Goal: Task Accomplishment & Management: Manage account settings

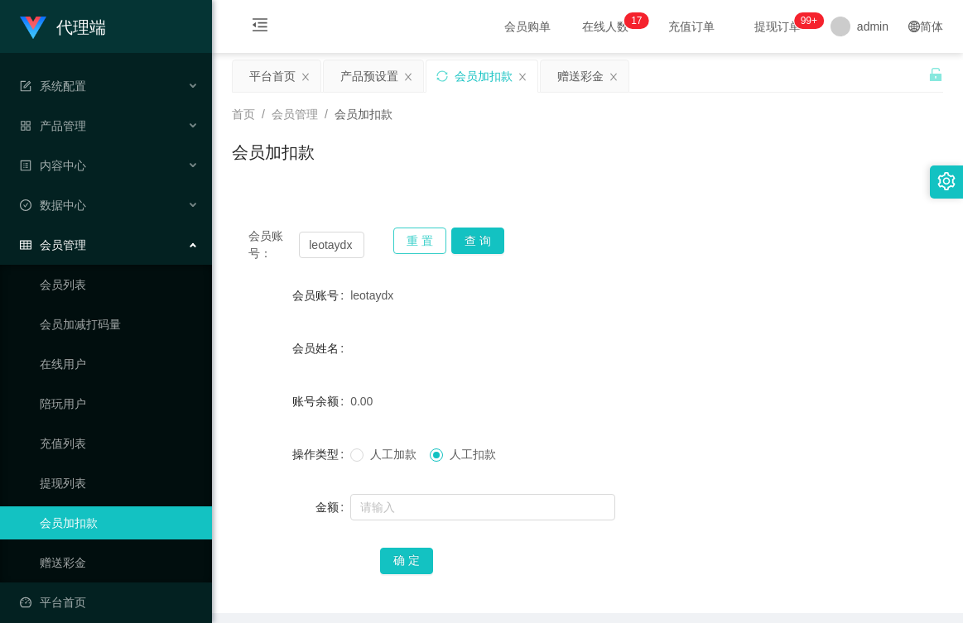
click at [409, 241] on button "重 置" at bounding box center [419, 241] width 53 height 26
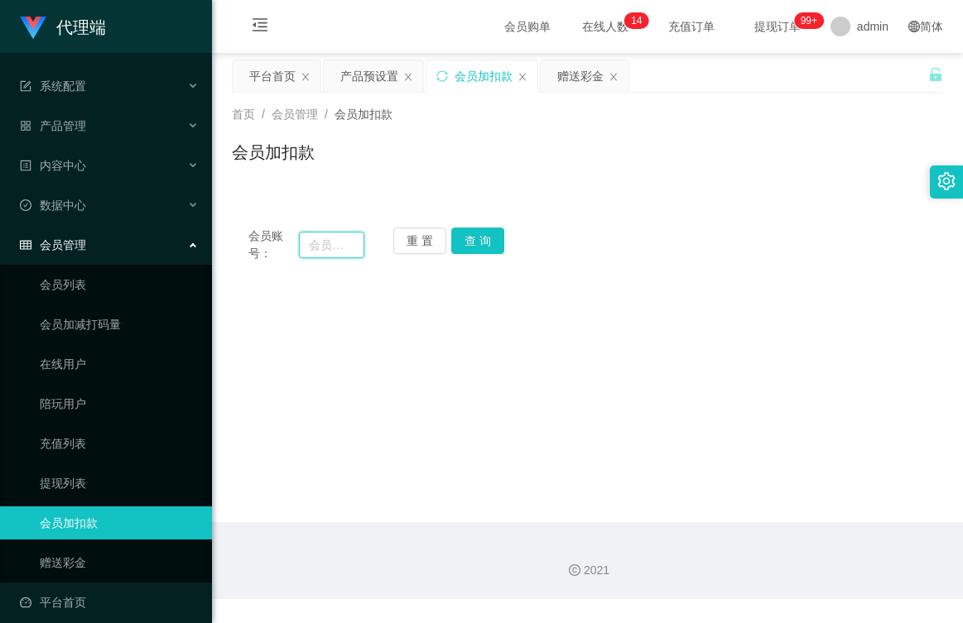
click at [334, 243] on input "text" at bounding box center [331, 245] width 65 height 26
type input "Asx"
click at [473, 243] on button "查 询" at bounding box center [477, 241] width 53 height 26
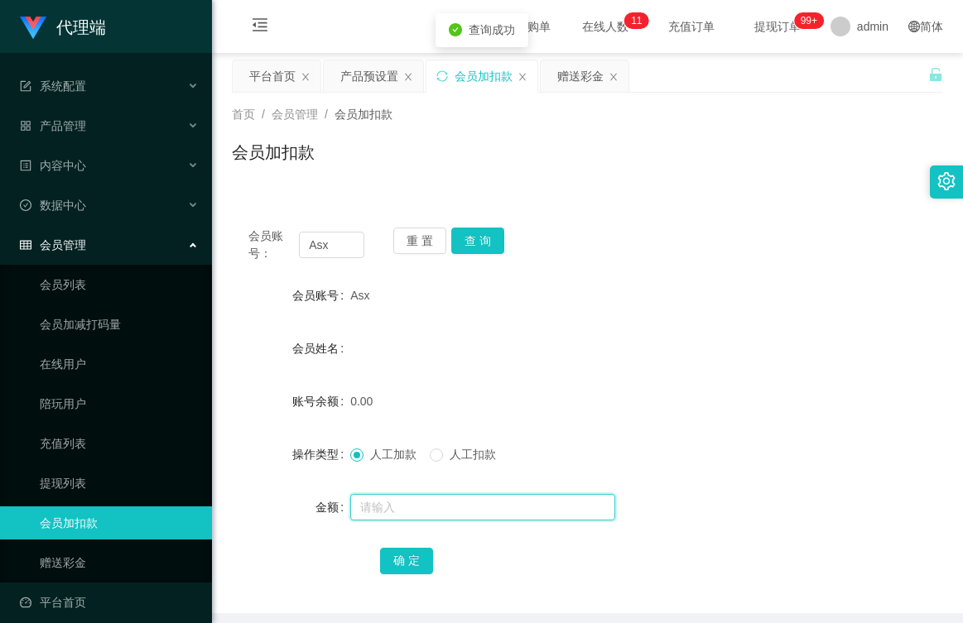
click at [398, 513] on input "text" at bounding box center [482, 507] width 265 height 26
type input "100"
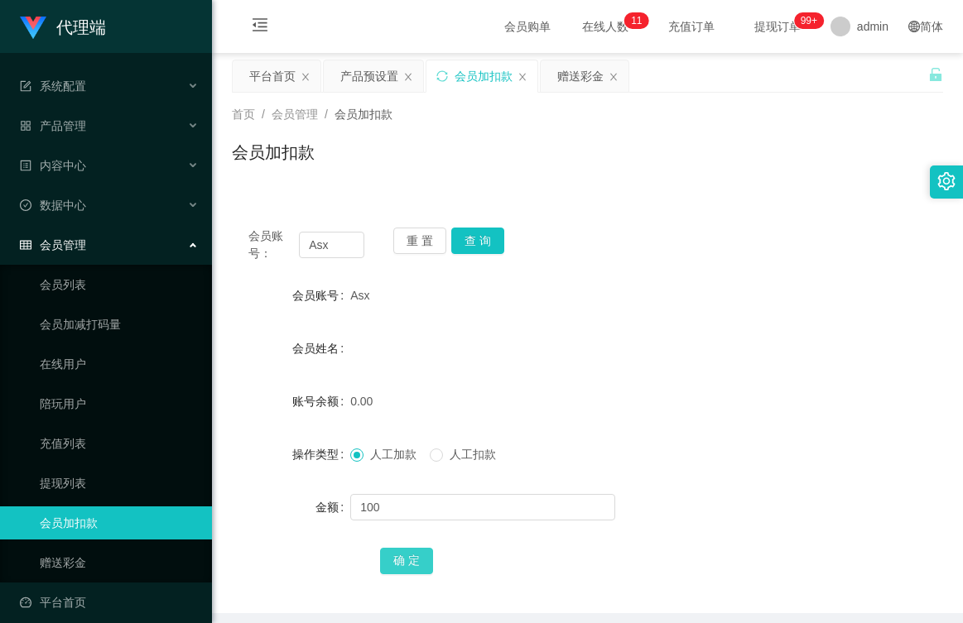
click at [411, 553] on button "确 定" at bounding box center [406, 561] width 53 height 26
click at [368, 71] on div "产品预设置" at bounding box center [369, 75] width 58 height 31
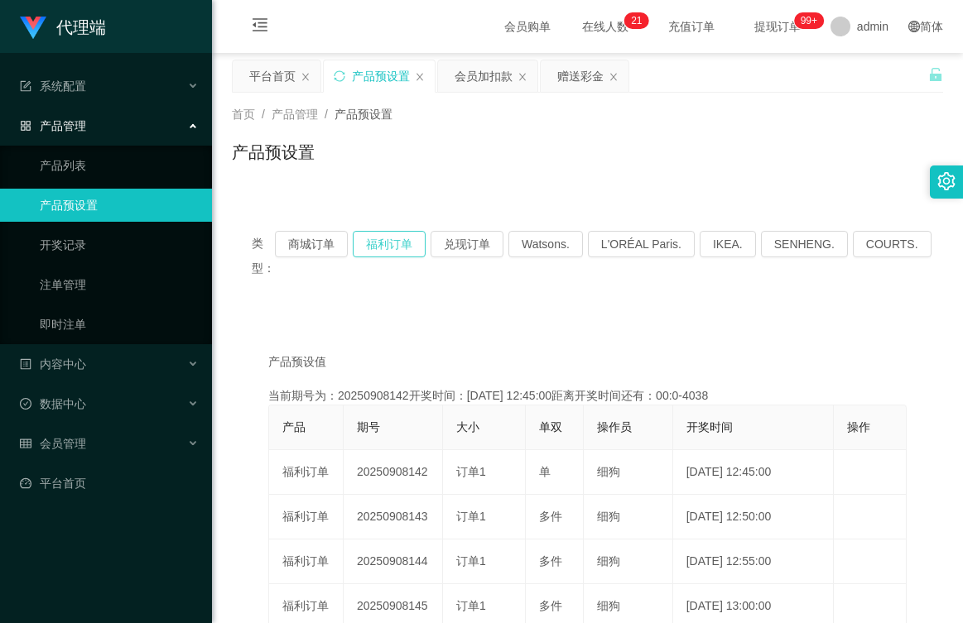
drag, startPoint x: 387, startPoint y: 240, endPoint x: 399, endPoint y: 242, distance: 11.7
click at [387, 240] on button "福利订单" at bounding box center [389, 244] width 73 height 26
drag, startPoint x: 388, startPoint y: 247, endPoint x: 388, endPoint y: 262, distance: 14.1
click at [388, 247] on button "福利订单" at bounding box center [389, 244] width 73 height 26
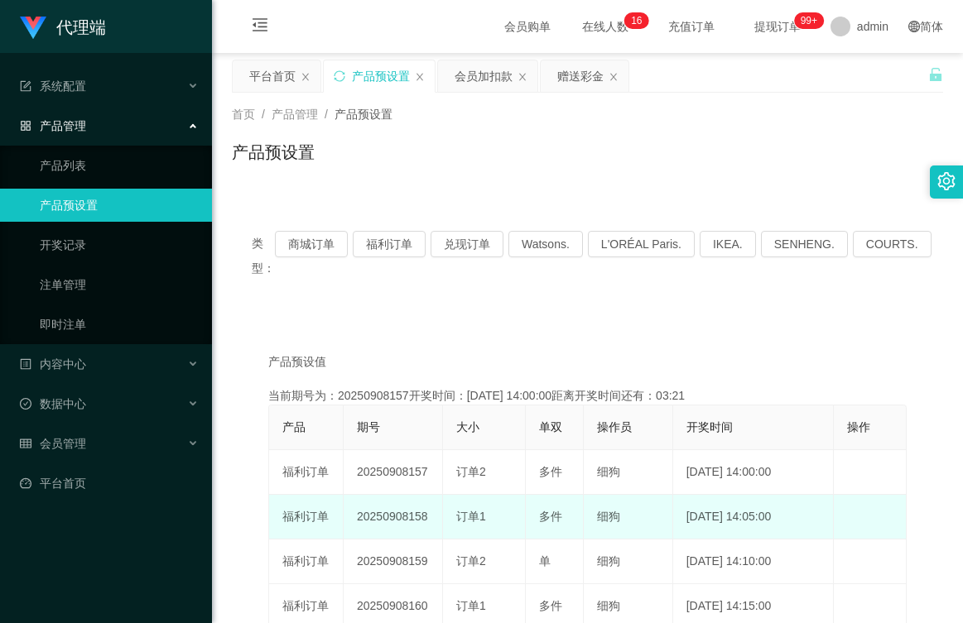
drag, startPoint x: 430, startPoint y: 514, endPoint x: 353, endPoint y: 517, distance: 76.2
click at [353, 517] on td "20250908158" at bounding box center [393, 517] width 99 height 45
copy td "20250908158"
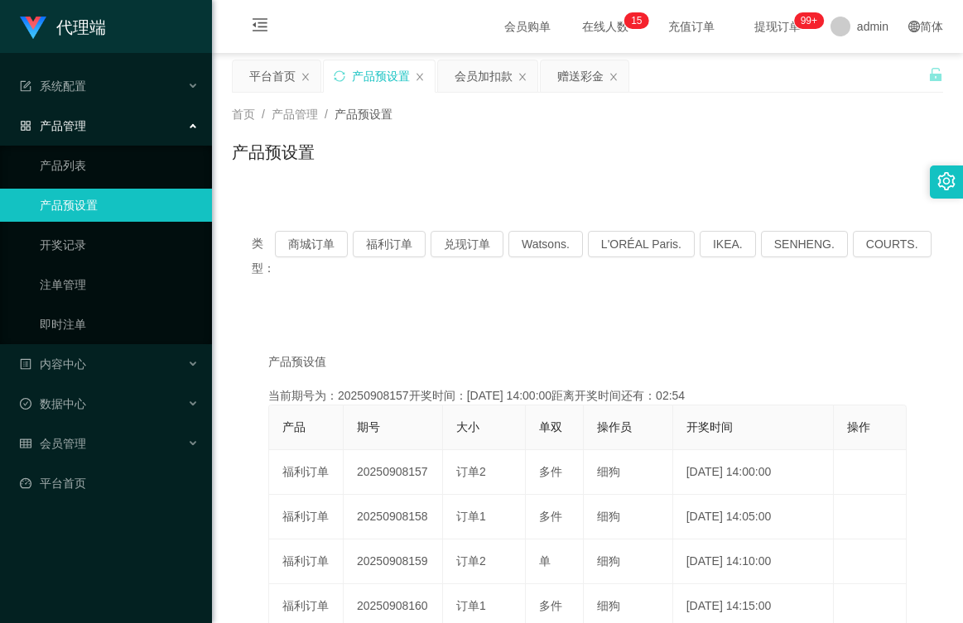
click at [494, 173] on div "产品预设置" at bounding box center [587, 159] width 711 height 38
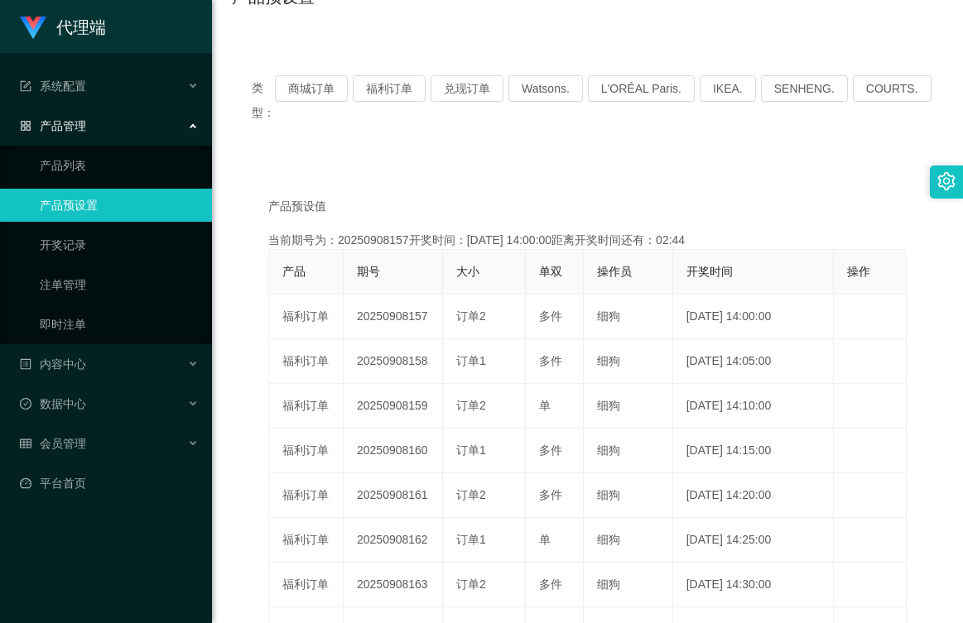
scroll to position [166, 0]
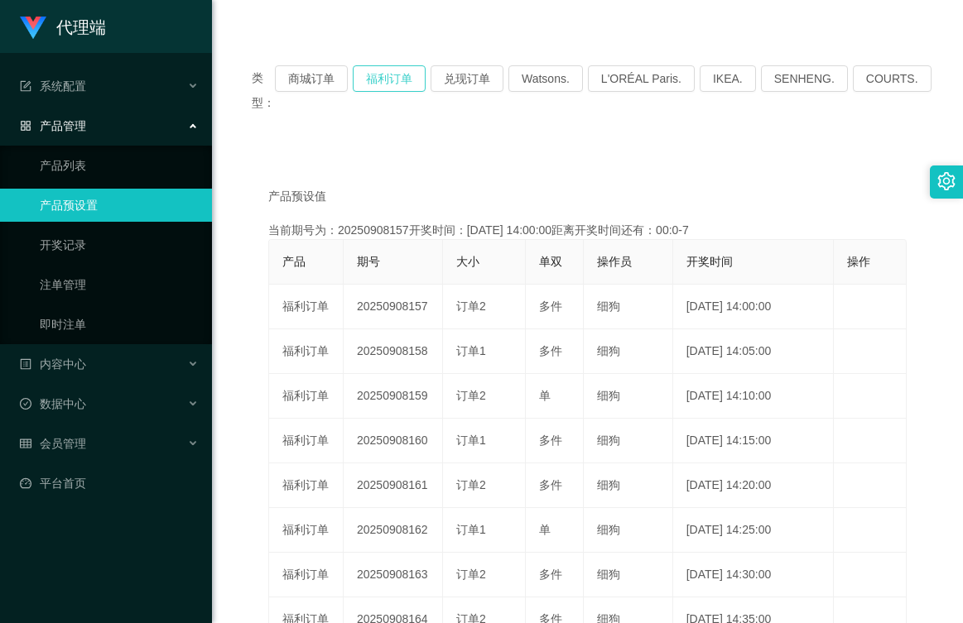
click at [388, 68] on button "福利订单" at bounding box center [389, 78] width 73 height 26
type button "k3tbw"
click at [114, 440] on div "会员管理" at bounding box center [106, 443] width 212 height 33
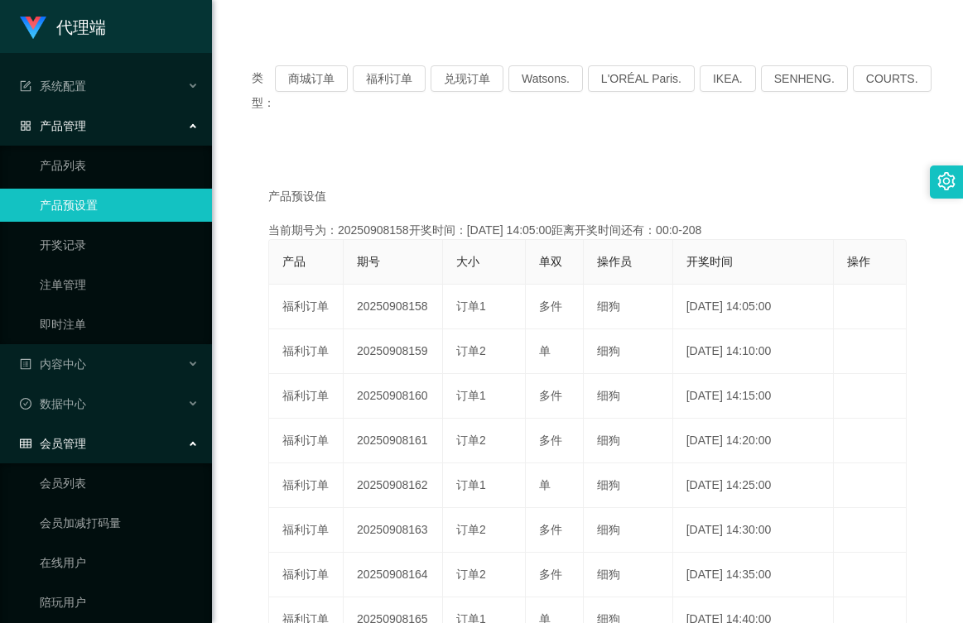
scroll to position [211, 0]
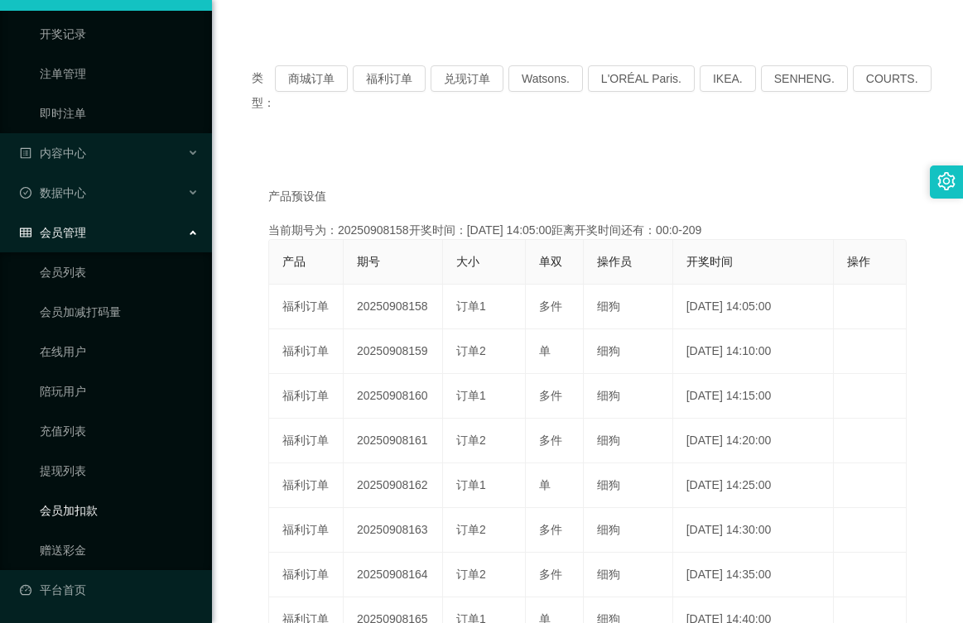
click at [104, 504] on link "会员加扣款" at bounding box center [119, 510] width 159 height 33
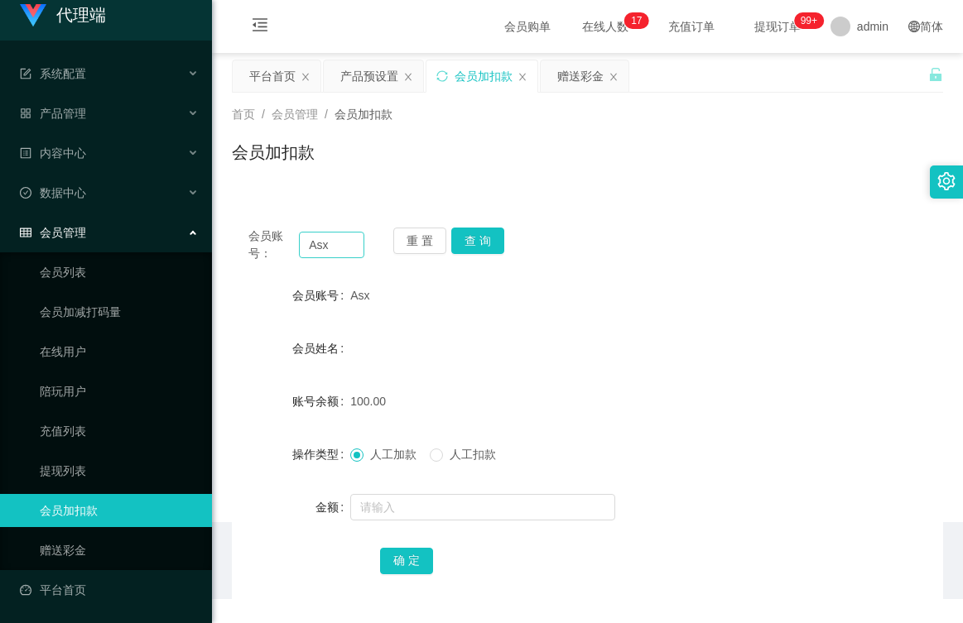
scroll to position [12, 0]
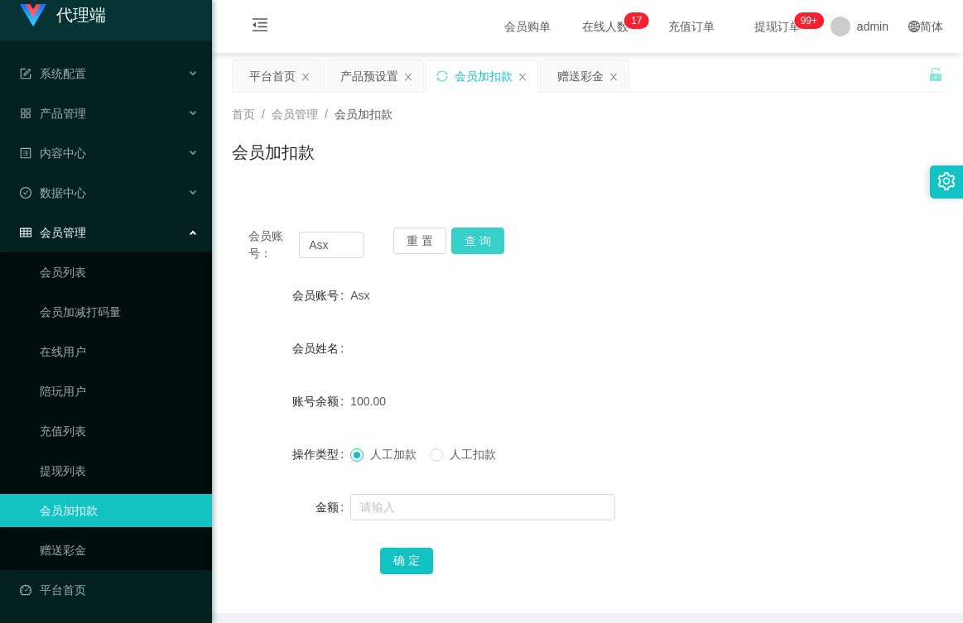
click at [478, 239] on button "查 询" at bounding box center [477, 241] width 53 height 26
click at [451, 453] on span "人工扣款" at bounding box center [473, 454] width 60 height 13
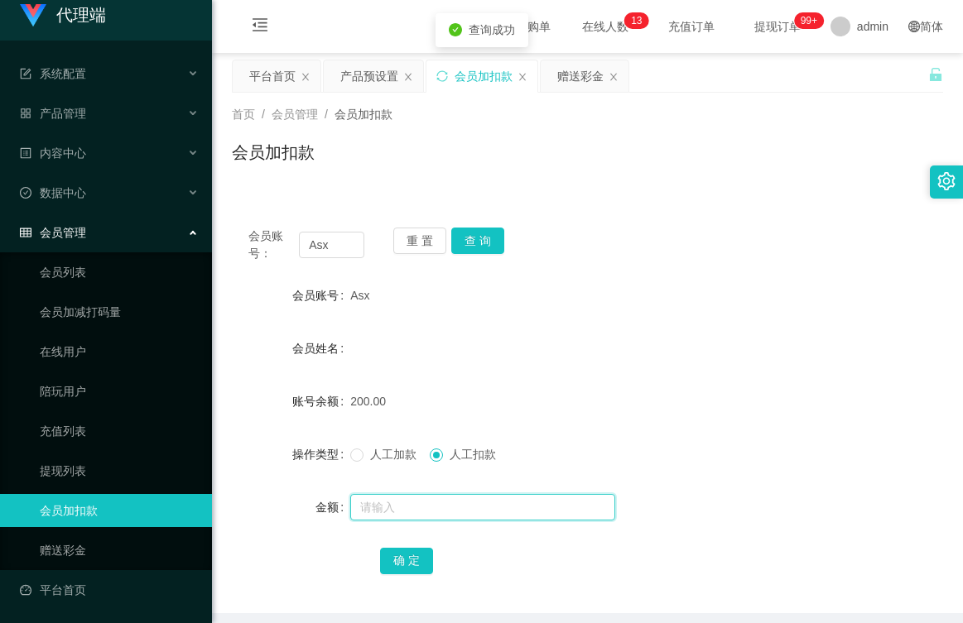
click at [444, 507] on input "text" at bounding box center [482, 507] width 265 height 26
type input "200"
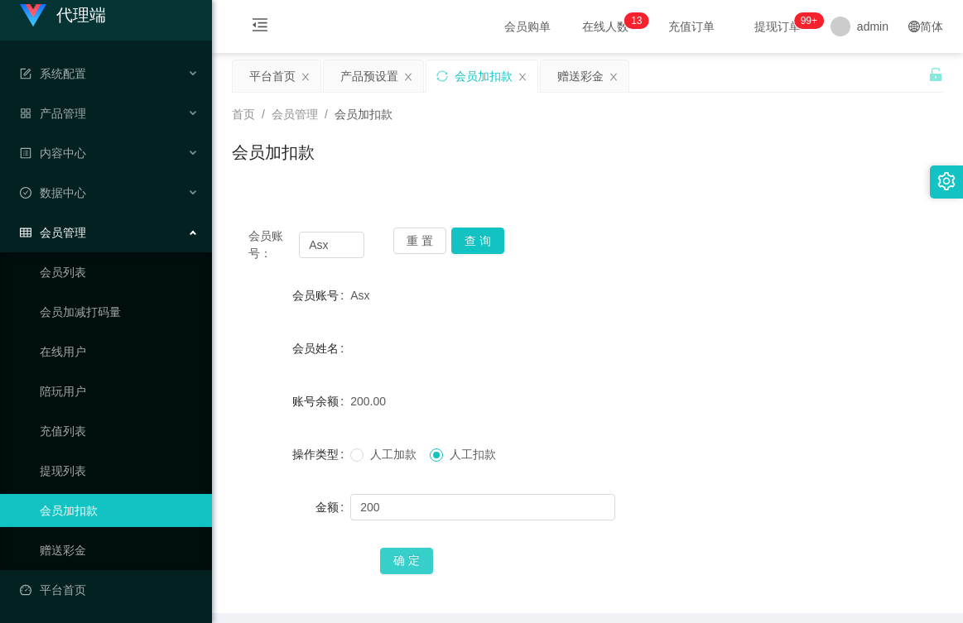
click at [396, 553] on button "确 定" at bounding box center [406, 561] width 53 height 26
